Goal: Task Accomplishment & Management: Use online tool/utility

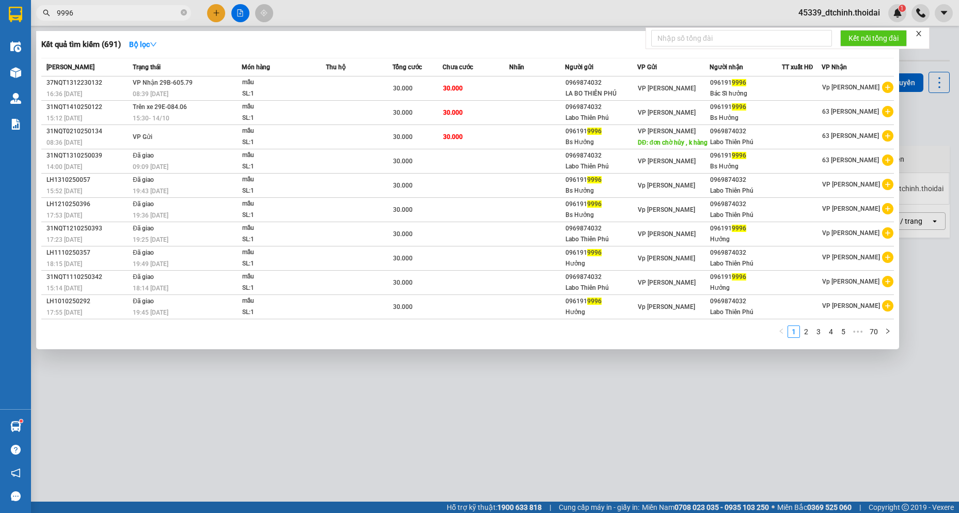
click at [574, 374] on div at bounding box center [479, 256] width 959 height 513
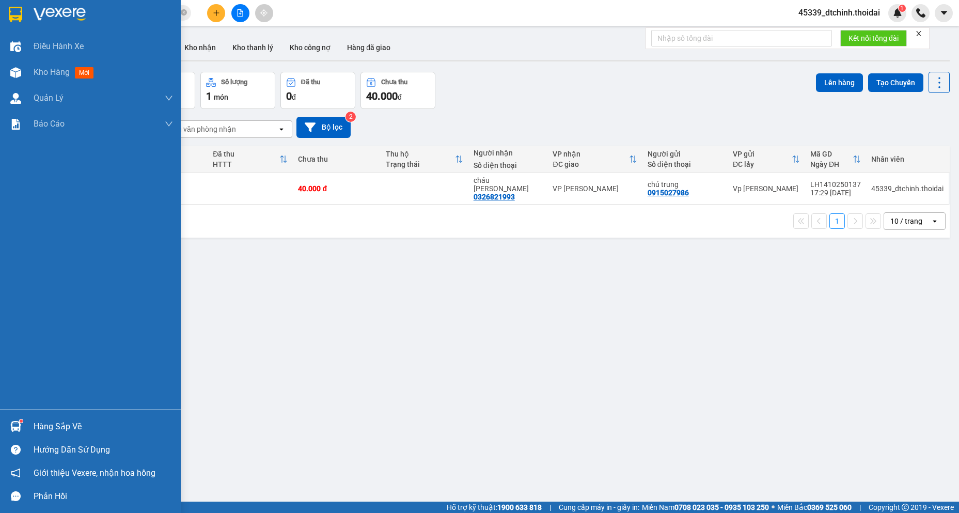
click at [53, 422] on div "Hàng sắp về" at bounding box center [103, 426] width 139 height 15
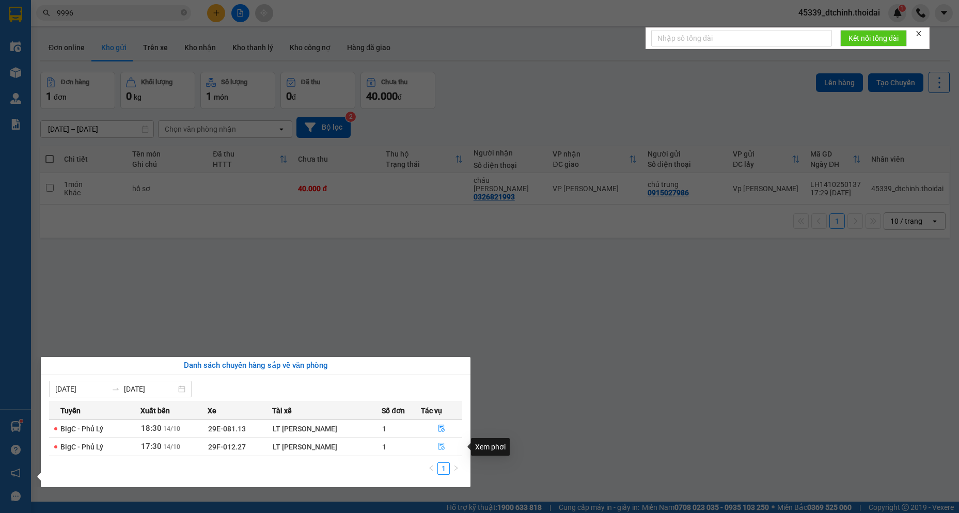
click at [443, 447] on icon "file-done" at bounding box center [441, 446] width 7 height 7
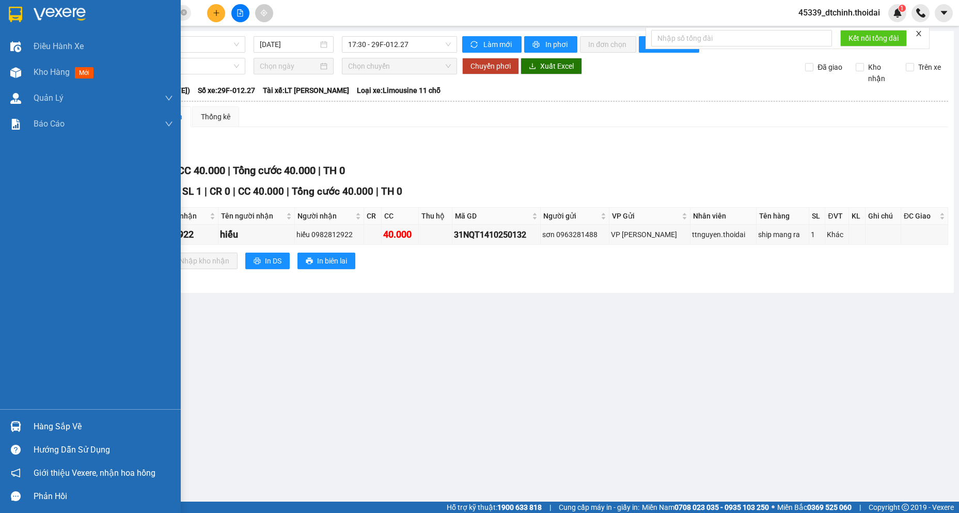
click at [61, 431] on div "Hàng sắp về" at bounding box center [103, 426] width 139 height 15
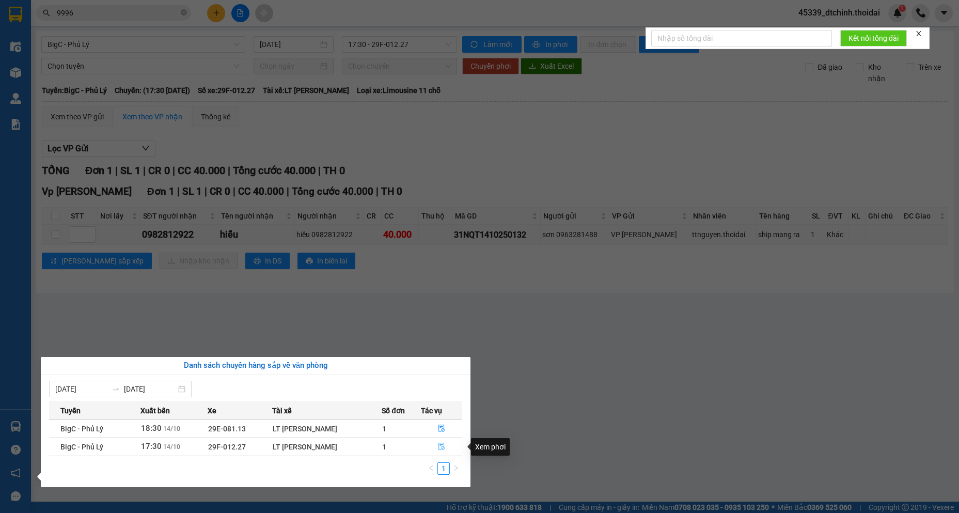
click at [442, 447] on icon "file-done" at bounding box center [441, 446] width 6 height 7
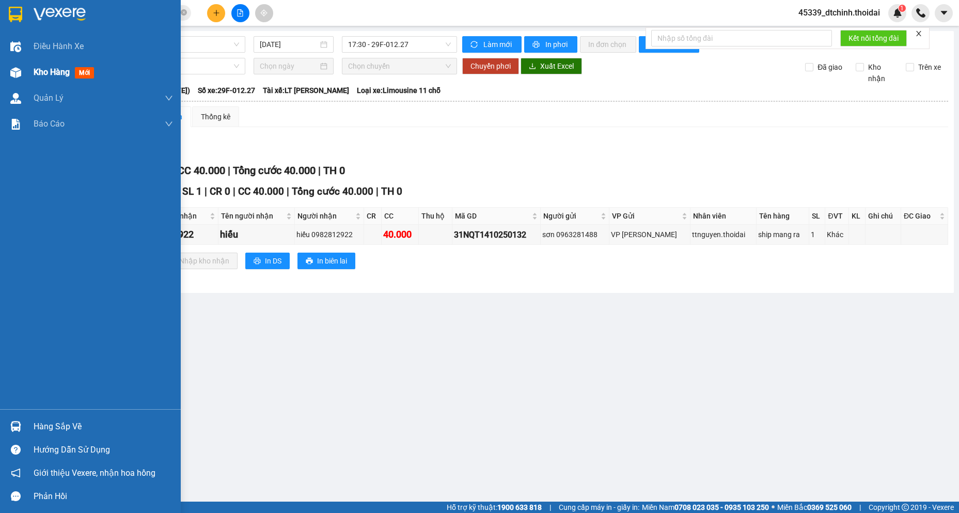
click at [50, 69] on span "Kho hàng" at bounding box center [52, 72] width 36 height 10
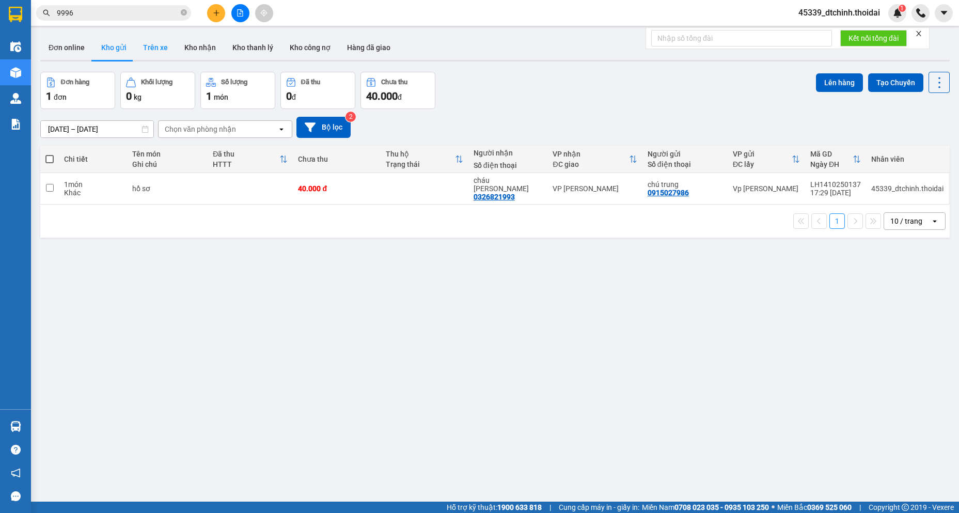
click at [161, 45] on button "Trên xe" at bounding box center [155, 47] width 41 height 25
